Goal: Transaction & Acquisition: Purchase product/service

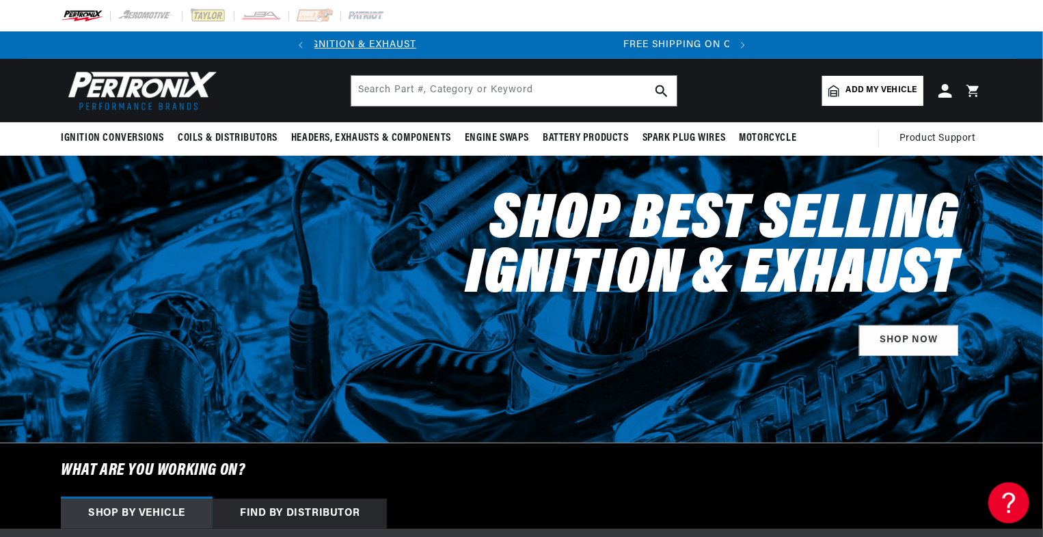
scroll to position [0, 414]
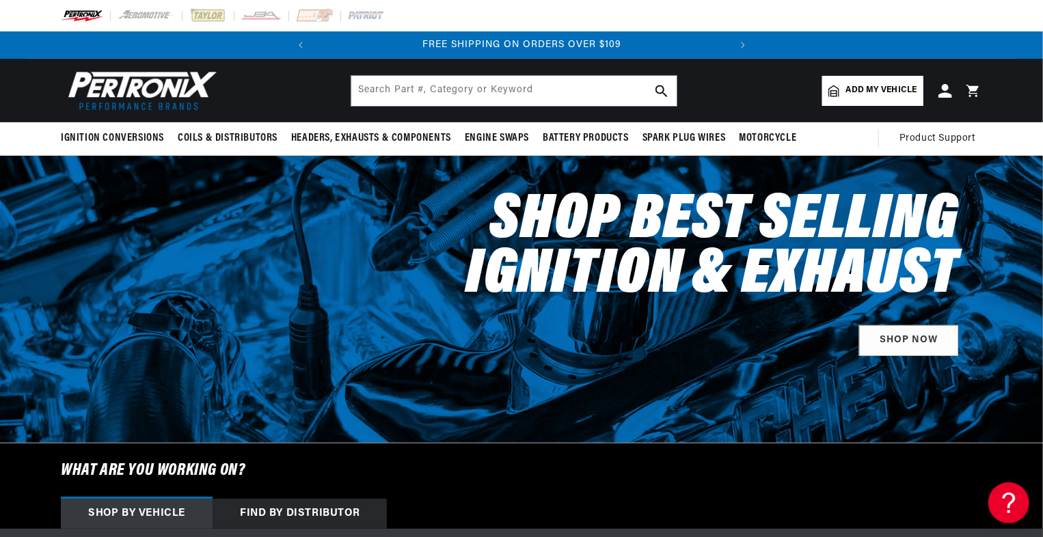
click at [866, 88] on span "Add my vehicle" at bounding box center [881, 90] width 71 height 13
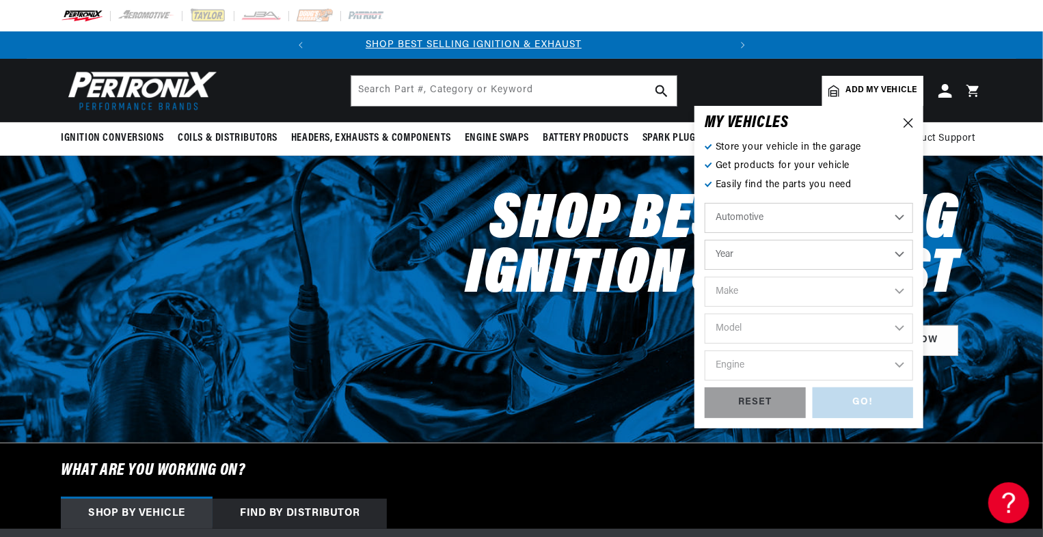
scroll to position [0, 0]
click at [831, 211] on select "Automotive Agricultural Industrial Marine Motorcycle" at bounding box center [809, 218] width 209 height 30
click at [798, 251] on select "Year [DATE] 2025 2024 2023 2022 2021 2020 2019 2018 2017 2016 2015 2014 2013 20…" at bounding box center [809, 255] width 209 height 30
select select "2011"
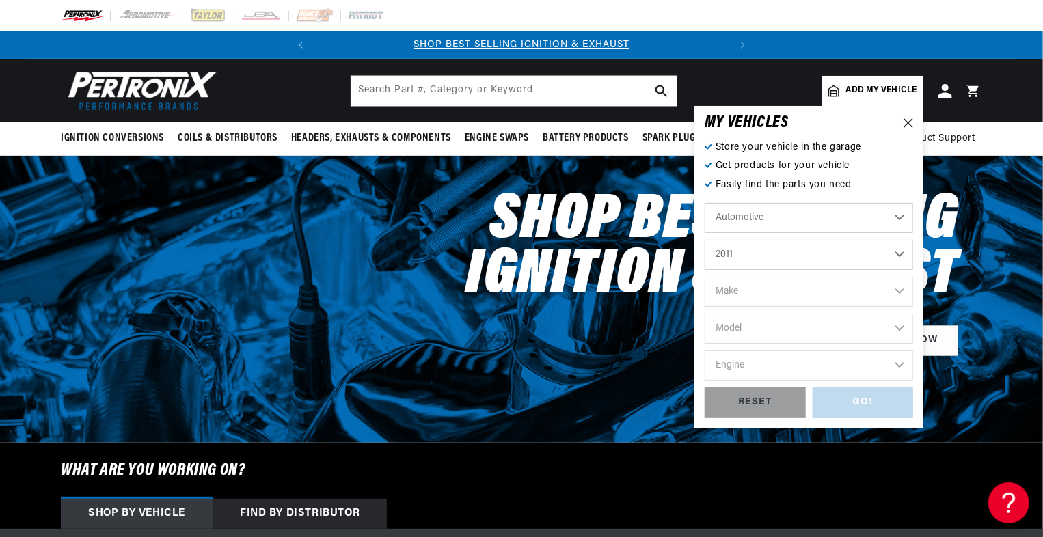
click at [705, 240] on select "Year [DATE] 2025 2024 2023 2022 2021 2020 2019 2018 2017 2016 2015 2014 2013 20…" at bounding box center [809, 255] width 209 height 30
select select "2011"
click at [781, 294] on select "Make Cadillac Chevrolet Chrysler Dodge Ford GMC INFINITI Jeep [GEOGRAPHIC_DATA]…" at bounding box center [809, 292] width 209 height 30
select select "Chevrolet"
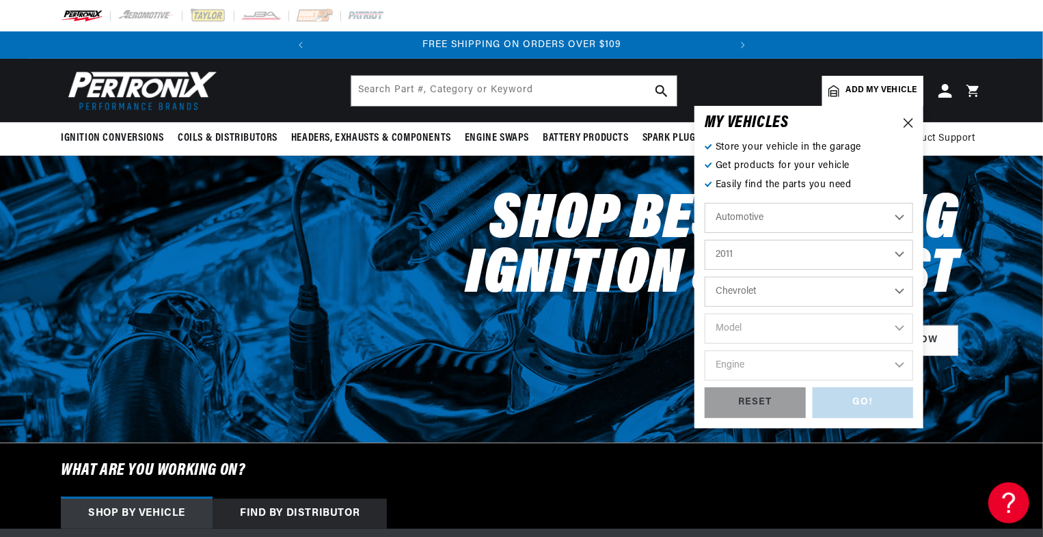
click at [705, 277] on select "Make Cadillac Chevrolet Chrysler Dodge Ford GMC INFINITI Jeep [GEOGRAPHIC_DATA]…" at bounding box center [809, 292] width 209 height 30
select select "Chevrolet"
click at [782, 330] on select "Model Avalanche [GEOGRAPHIC_DATA] Caprice [US_STATE] Corvette Express 1500 Expr…" at bounding box center [809, 329] width 209 height 30
select select "Camaro"
click at [705, 314] on select "Model Avalanche [GEOGRAPHIC_DATA] Caprice [US_STATE] Corvette Express 1500 Expr…" at bounding box center [809, 329] width 209 height 30
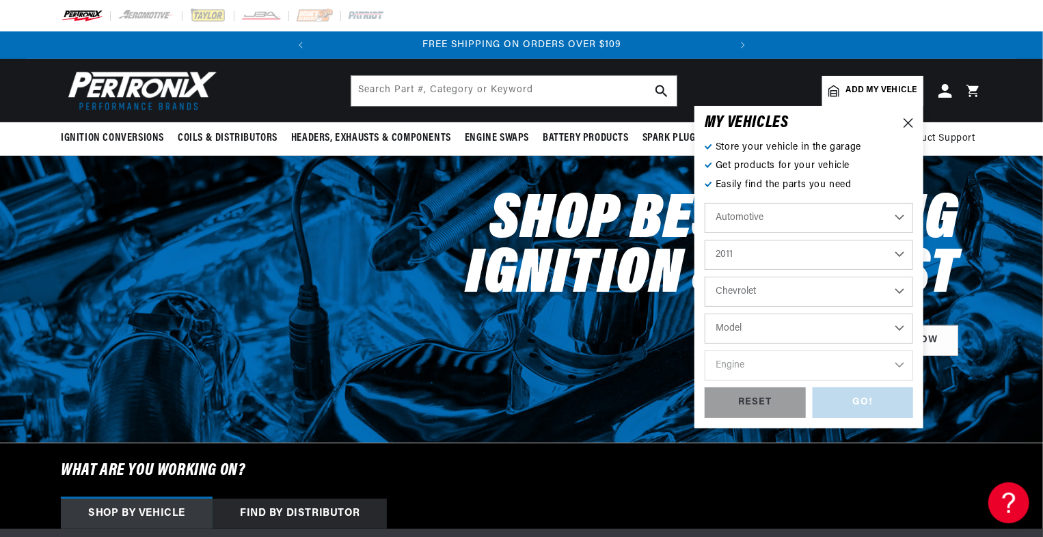
select select "Camaro"
click at [785, 366] on select "Engine 3.6L 6.2L" at bounding box center [809, 366] width 209 height 30
select select "6.2L"
click at [705, 351] on select "Engine 3.6L 6.2L" at bounding box center [809, 366] width 209 height 30
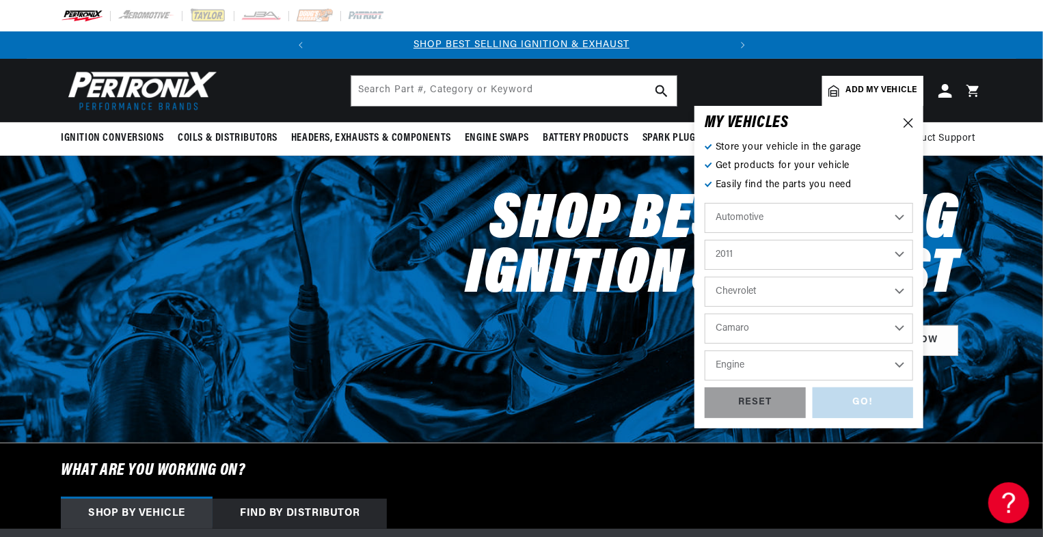
select select "6.2L"
click at [861, 398] on div "GO!" at bounding box center [863, 403] width 101 height 31
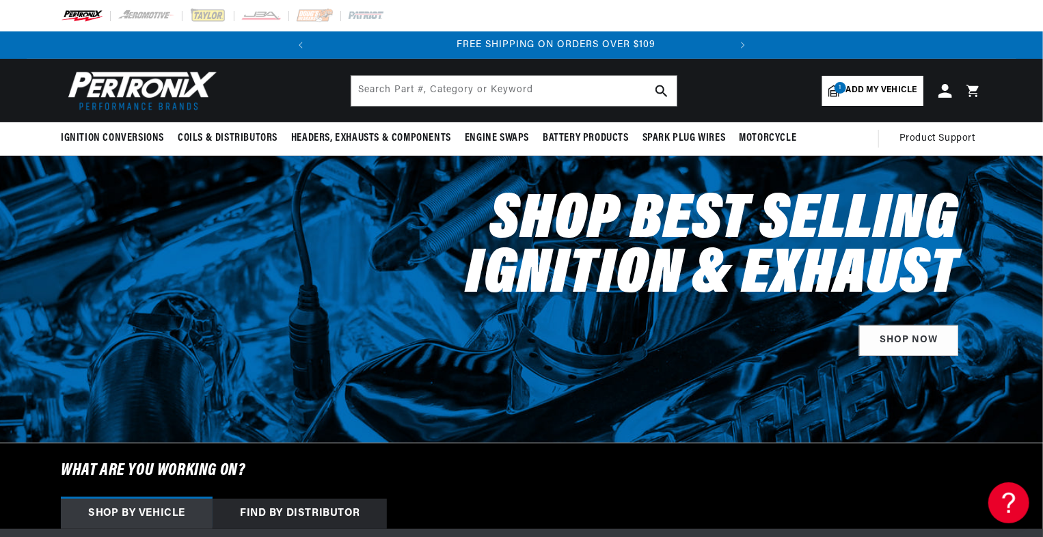
scroll to position [0, 414]
select select "2011"
select select "Chevrolet"
select select "Camaro"
select select "6.2L"
